Goal: Information Seeking & Learning: Learn about a topic

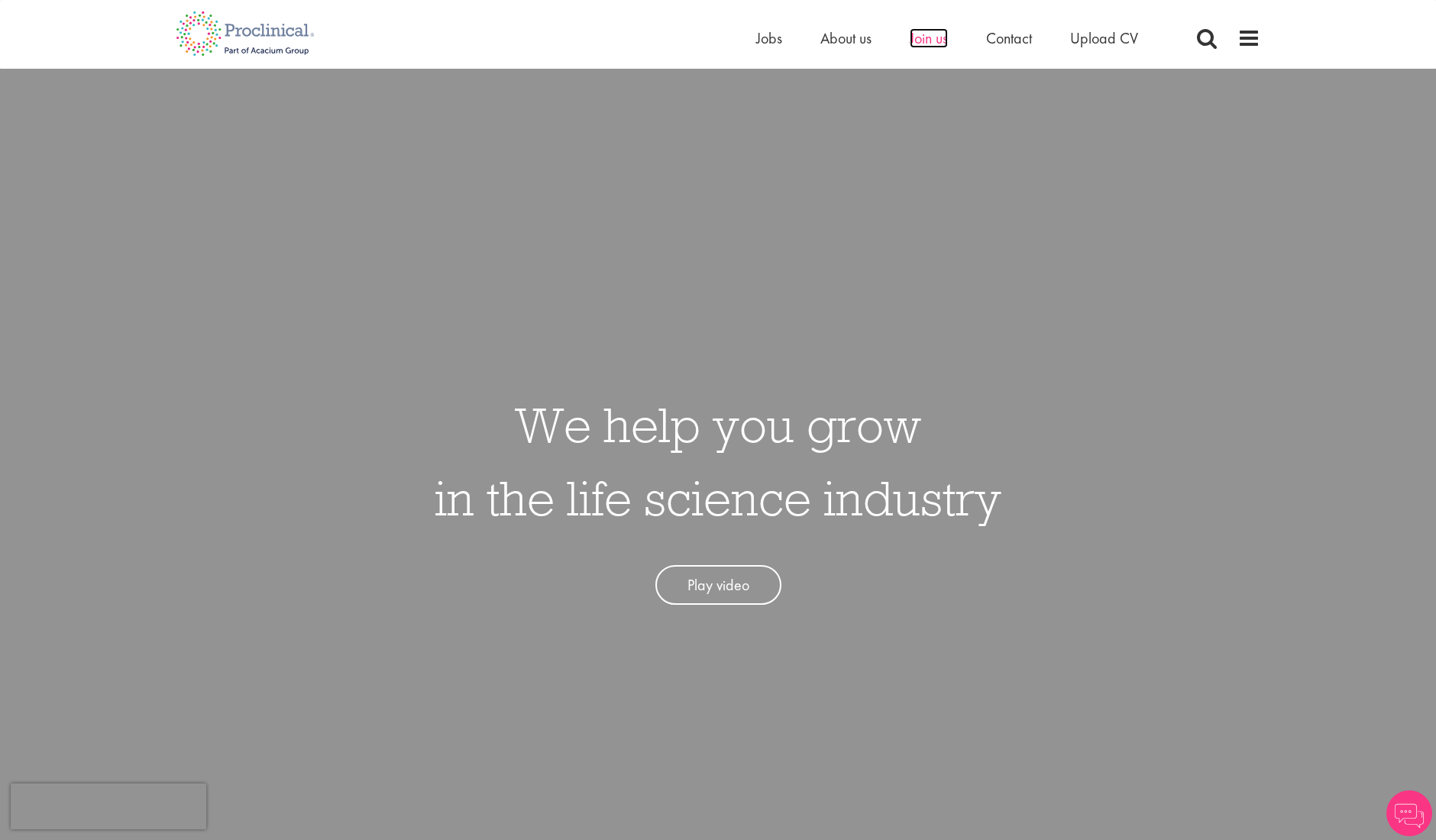
click at [911, 40] on span "Join us" at bounding box center [929, 37] width 38 height 20
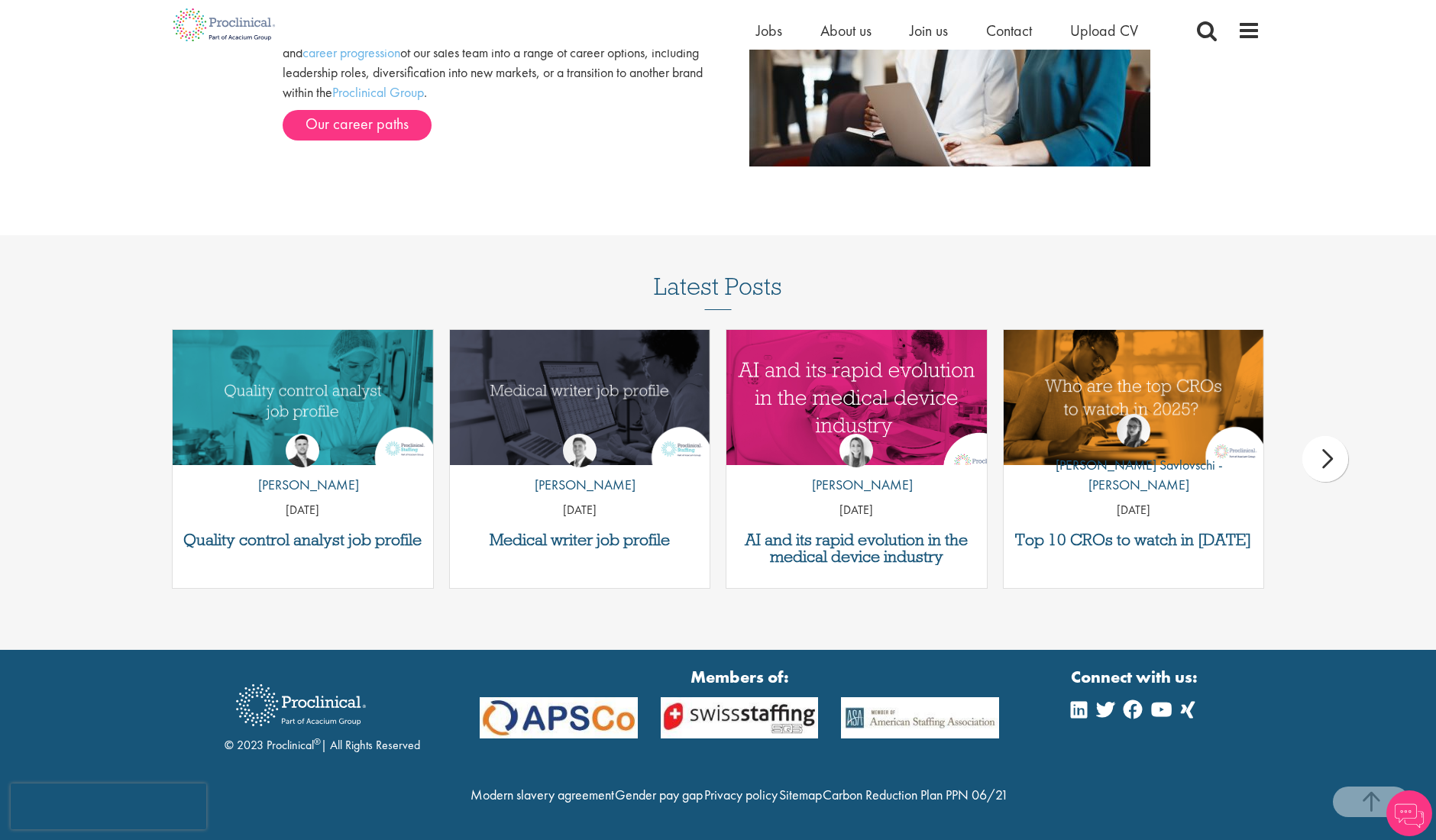
scroll to position [1822, 0]
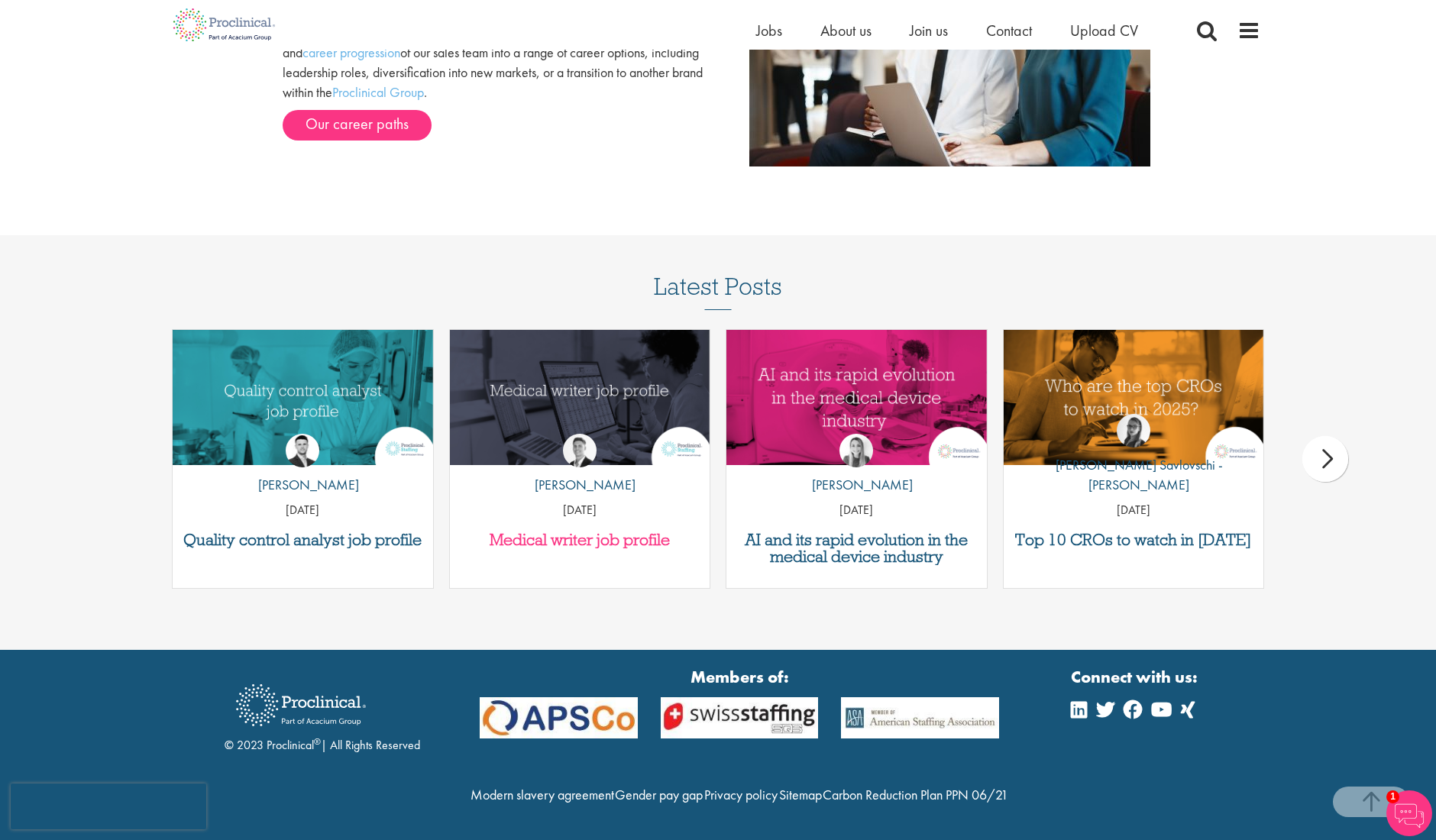
click at [658, 532] on h3 "Medical writer job profile" at bounding box center [581, 540] width 245 height 17
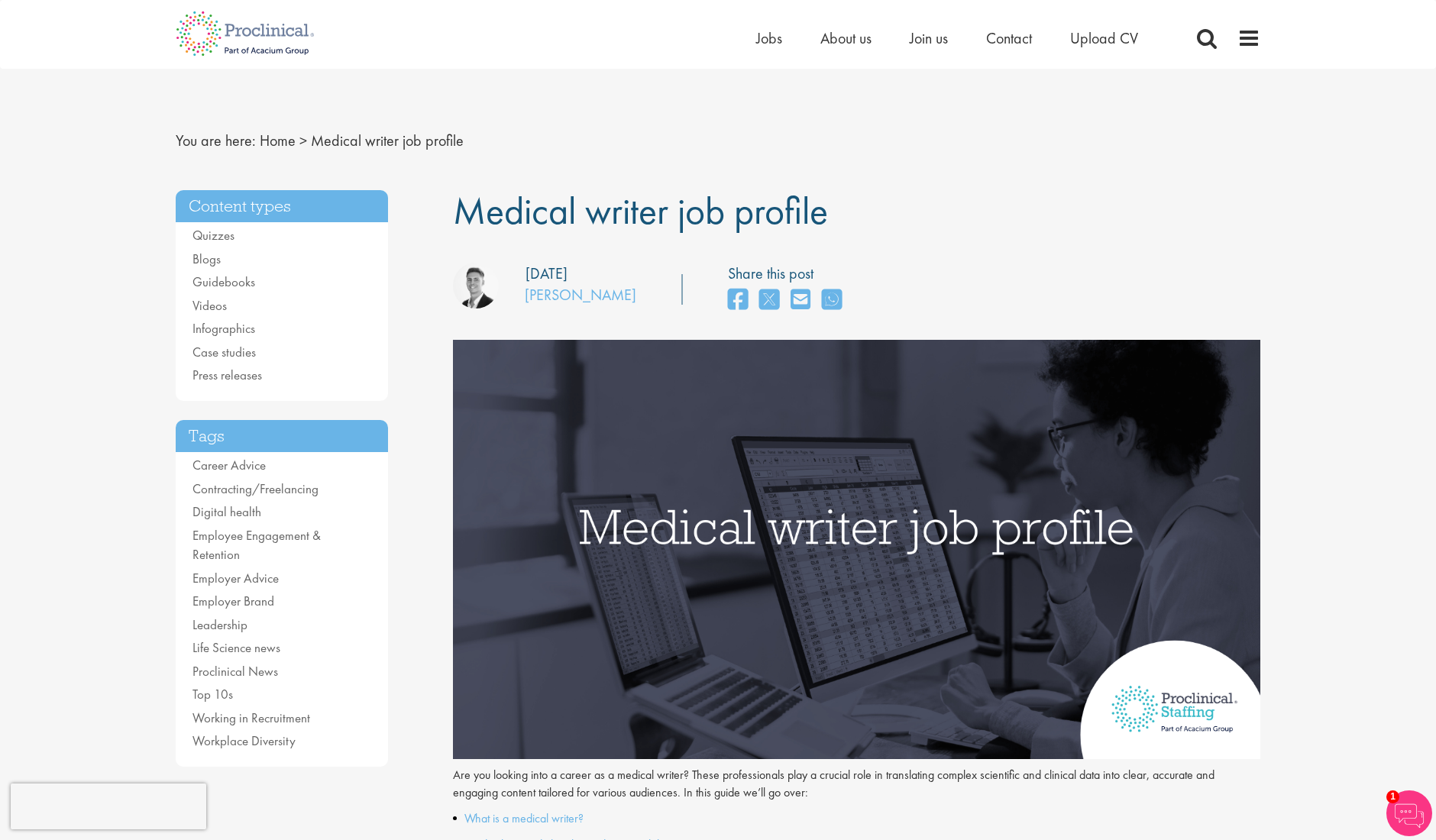
click at [950, 50] on div "Home Jobs About us Join us Contact Upload CV" at bounding box center [966, 42] width 420 height 31
click at [944, 40] on span "Join us" at bounding box center [929, 37] width 38 height 20
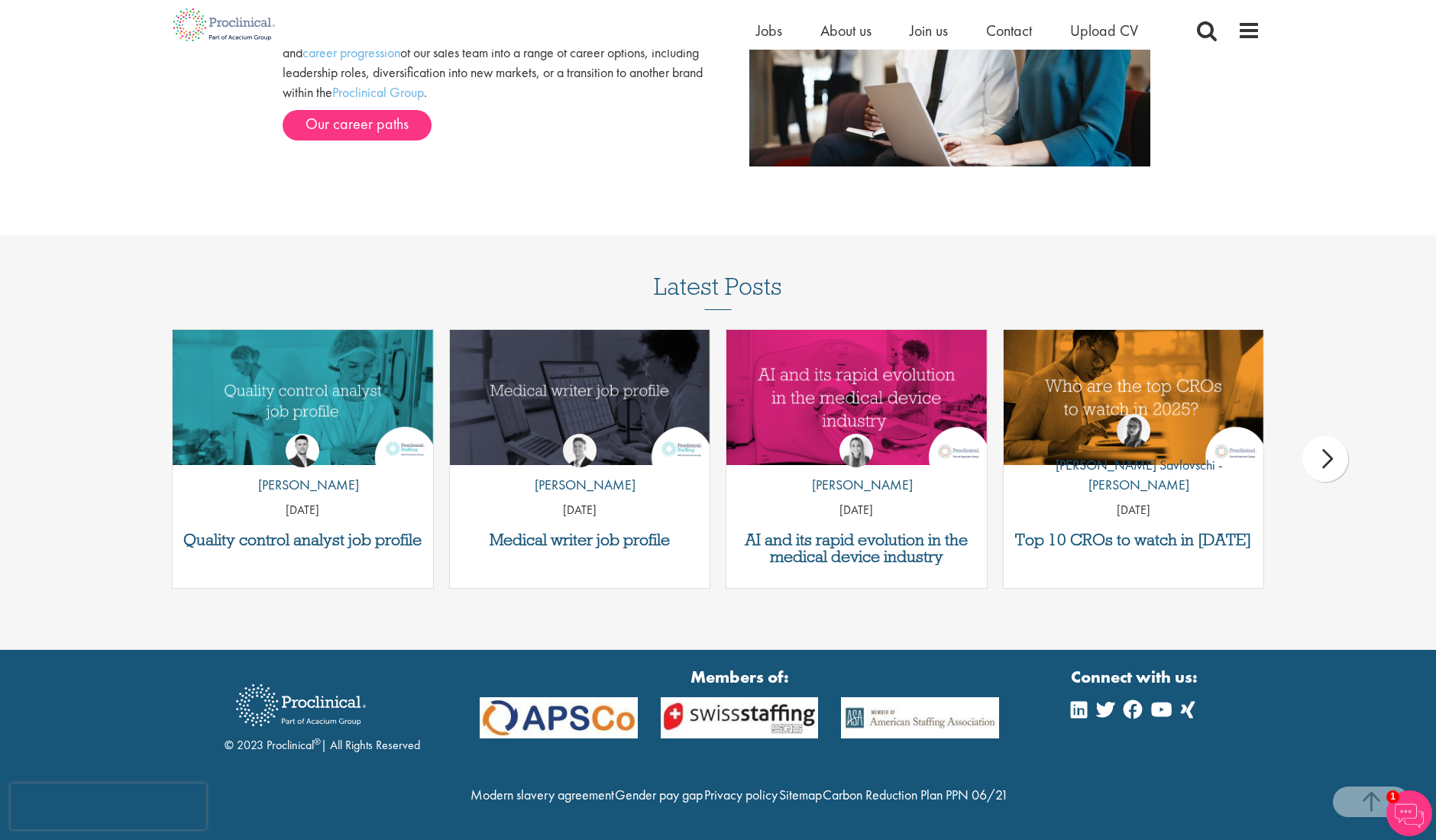
scroll to position [1822, 0]
